Goal: Task Accomplishment & Management: Use online tool/utility

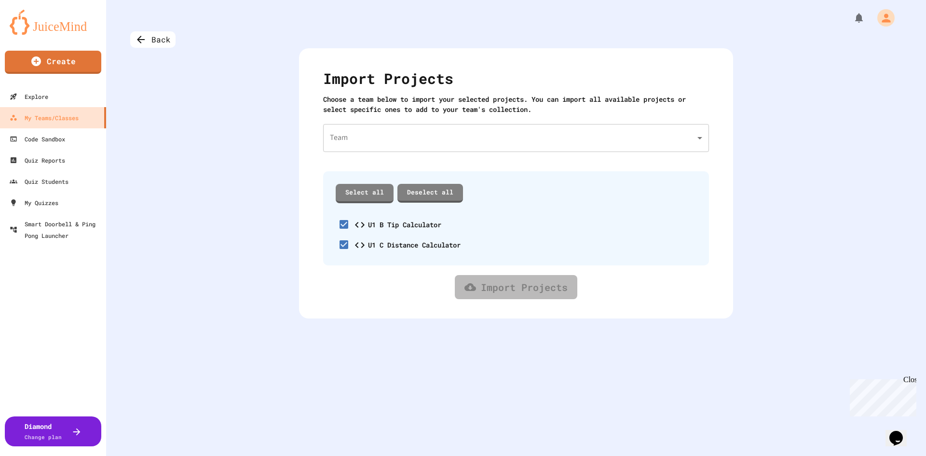
click at [367, 132] on body "We are updating our servers at 7PM EST [DATE]. [PERSON_NAME] should continue to…" at bounding box center [463, 228] width 926 height 456
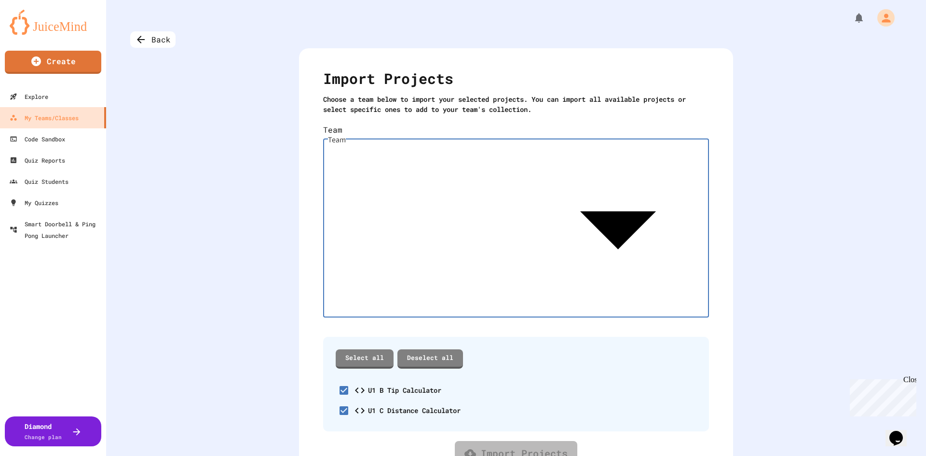
type input "**********"
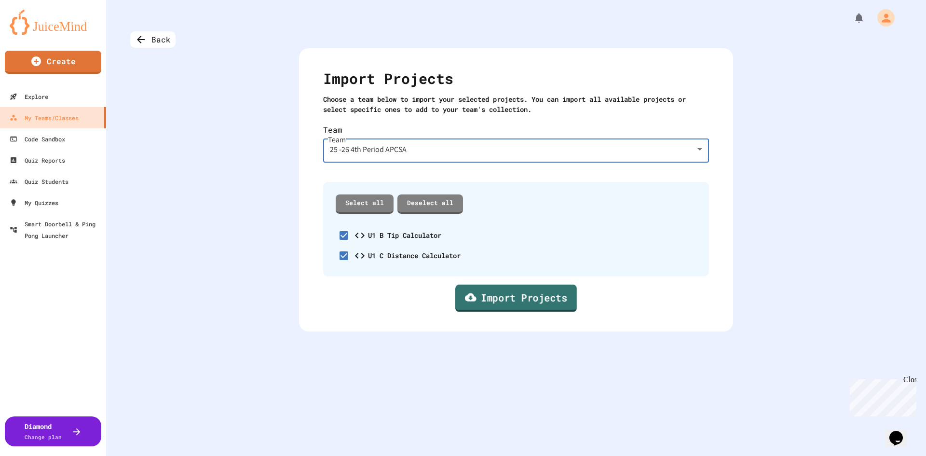
click at [526, 285] on link "Import Projects" at bounding box center [516, 297] width 122 height 27
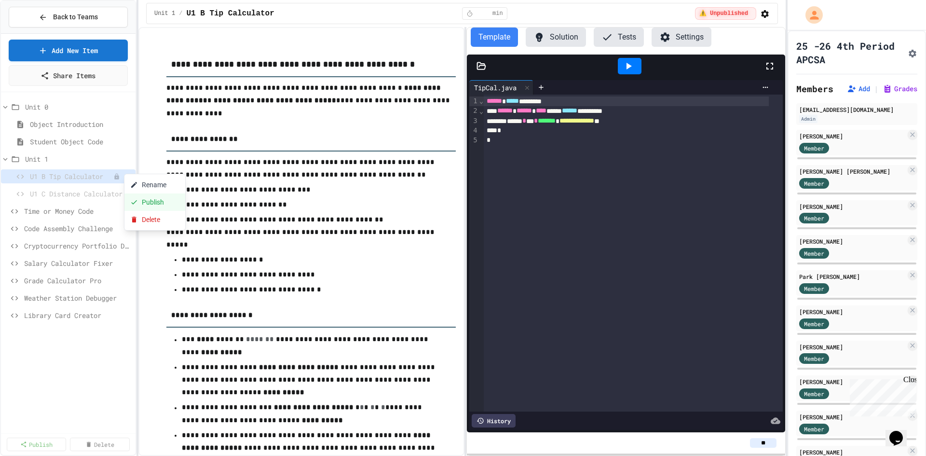
click at [157, 200] on button "Publish" at bounding box center [154, 201] width 61 height 17
click at [134, 195] on div "U1 C Distance Calculator" at bounding box center [68, 194] width 135 height 14
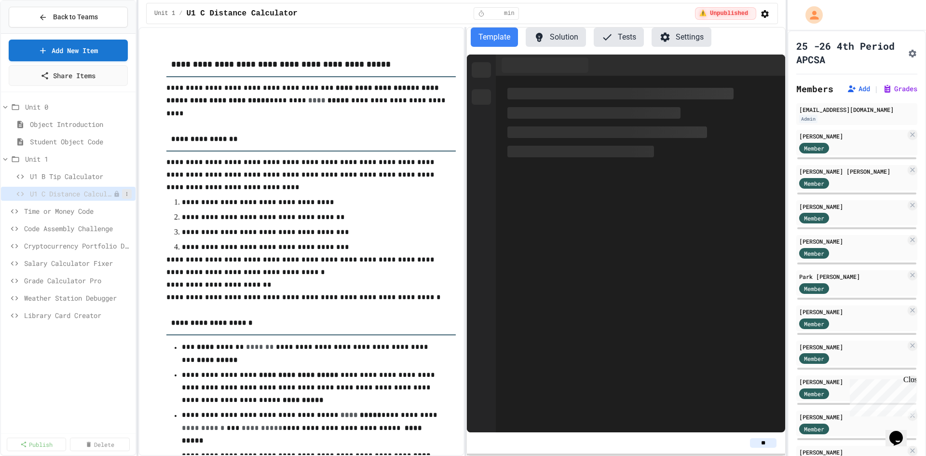
click at [127, 192] on icon at bounding box center [126, 194] width 1 height 4
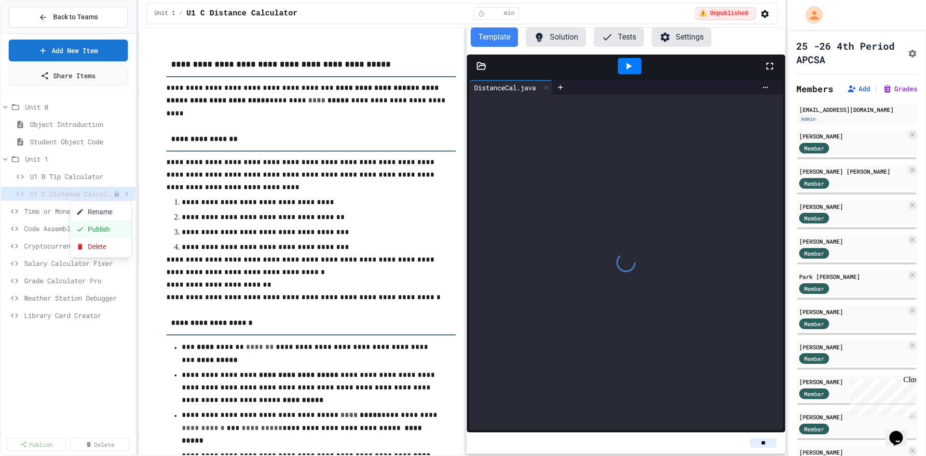
click at [103, 228] on button "Publish" at bounding box center [100, 228] width 61 height 17
